Goal: Navigation & Orientation: Find specific page/section

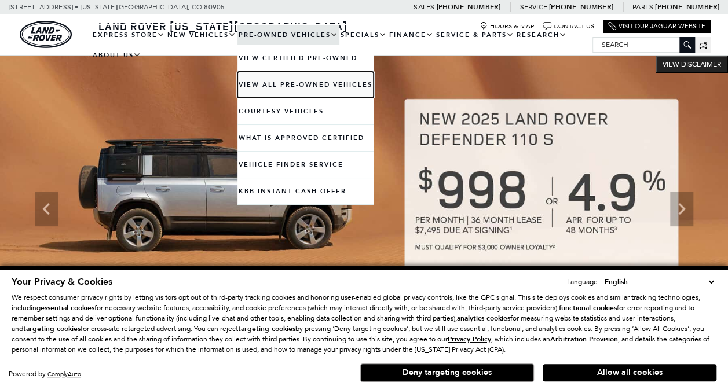
click at [284, 79] on link "View All Pre-Owned Vehicles" at bounding box center [305, 85] width 136 height 26
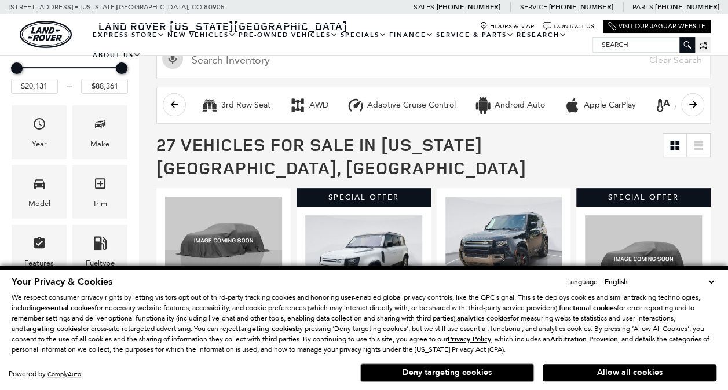
scroll to position [278, 0]
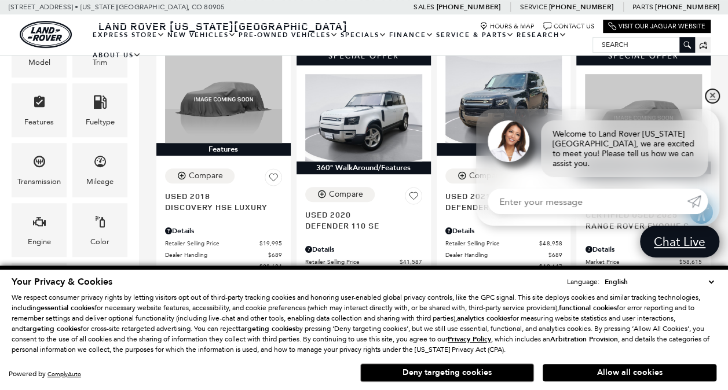
click at [711, 101] on link "✕" at bounding box center [712, 96] width 14 height 14
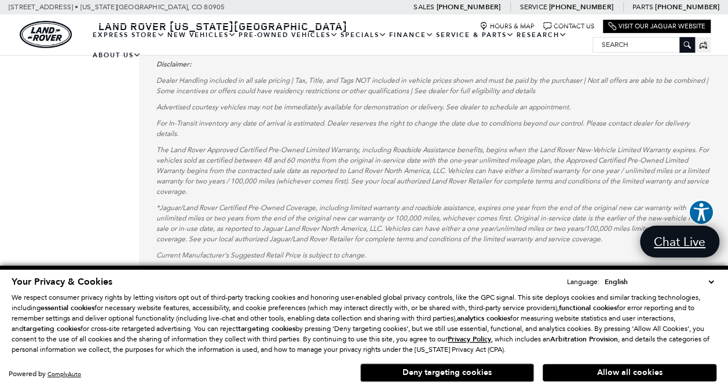
scroll to position [2432, 0]
